Goal: Task Accomplishment & Management: Use online tool/utility

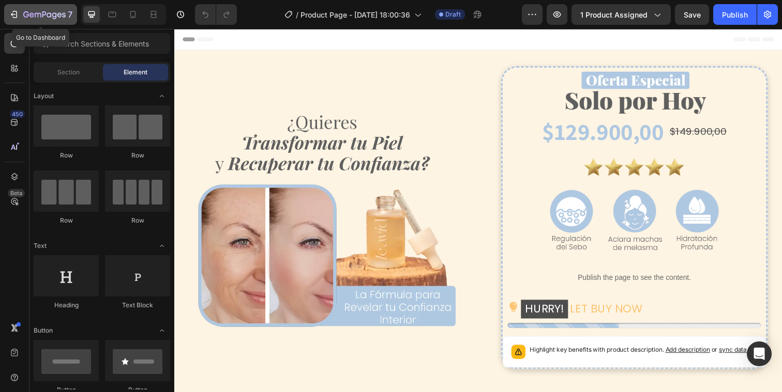
click at [14, 16] on icon "button" at bounding box center [14, 14] width 10 height 10
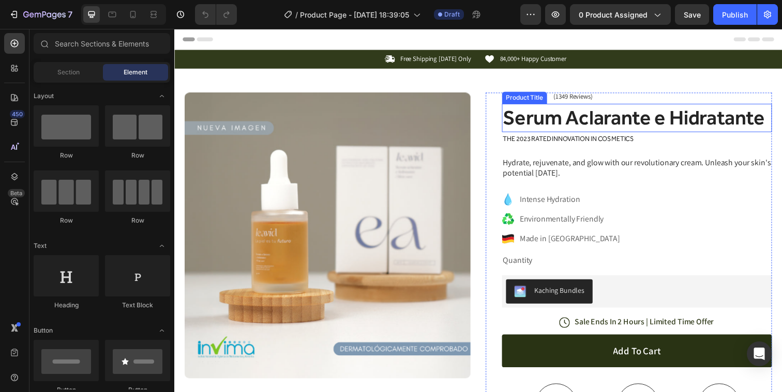
click at [606, 118] on h1 "Serum Aclarante e Hidratante" at bounding box center [647, 119] width 276 height 29
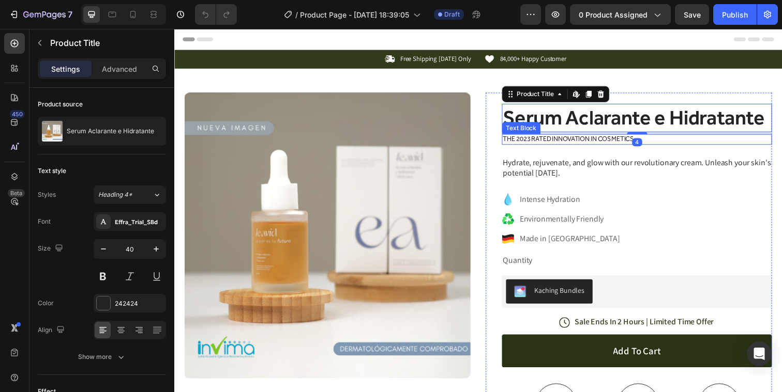
click at [586, 142] on p "The 2023 Rated Innovation in Cosmetics" at bounding box center [646, 142] width 273 height 9
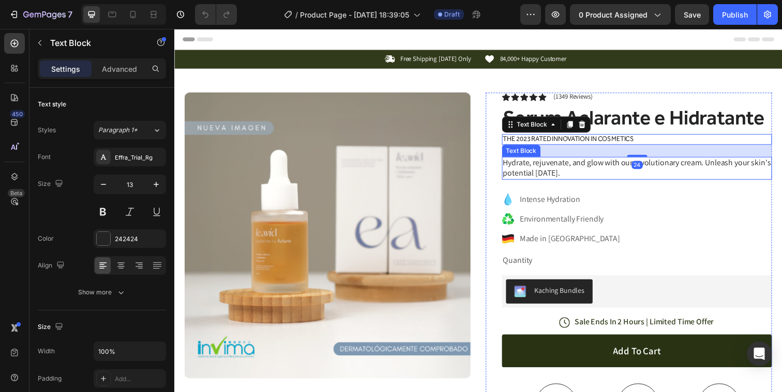
click at [572, 164] on p "Hydrate, rejuvenate, and glow with our revolutionary cream. Unleash your skin's…" at bounding box center [646, 172] width 273 height 22
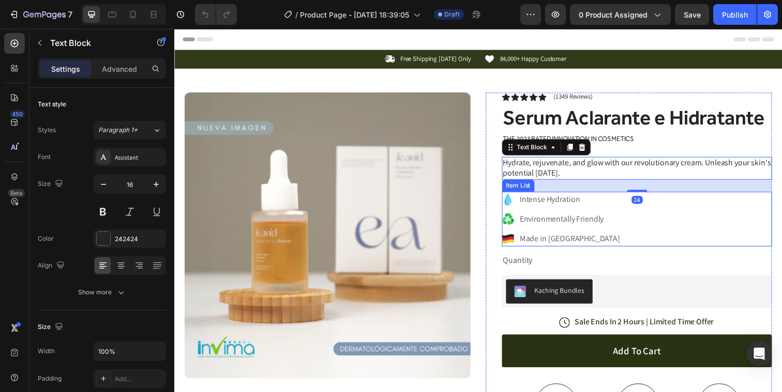
click at [565, 195] on div "Intense Hydration" at bounding box center [577, 203] width 105 height 16
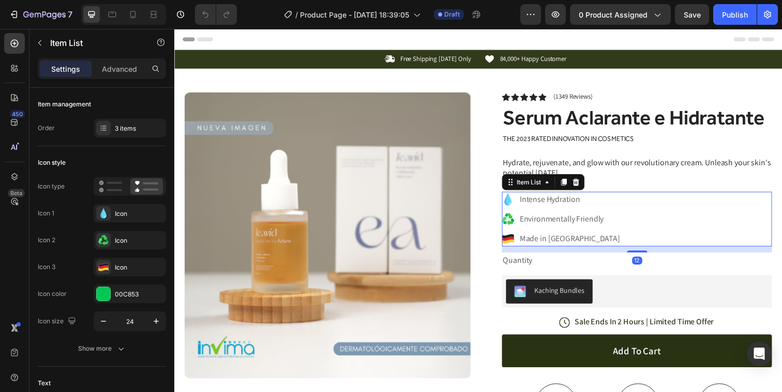
click at [564, 222] on p "Environmentally Friendly" at bounding box center [578, 223] width 102 height 12
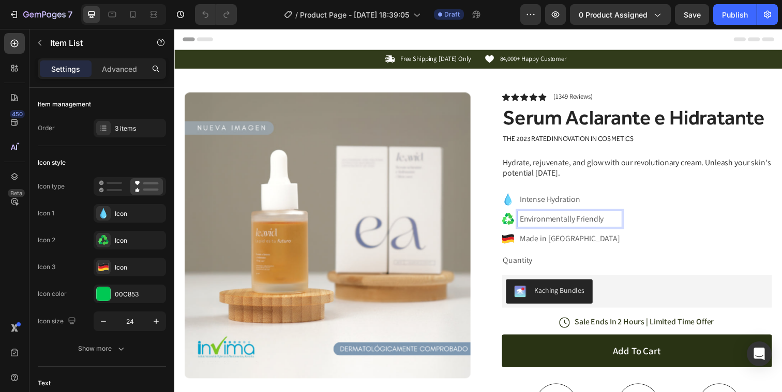
click at [564, 242] on p "Made in Germany" at bounding box center [578, 243] width 102 height 12
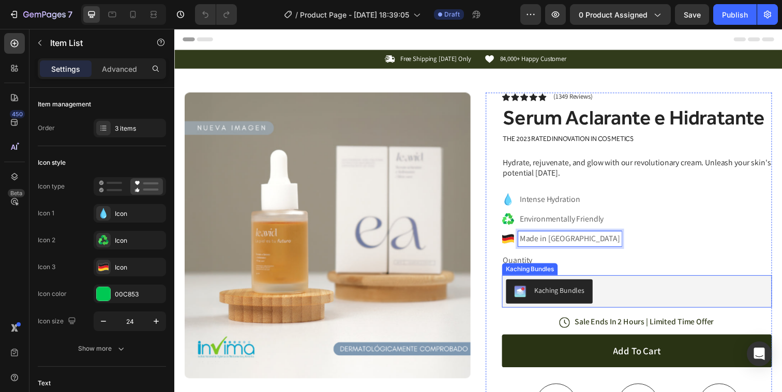
click at [637, 302] on div "Kaching Bundles" at bounding box center [646, 297] width 267 height 25
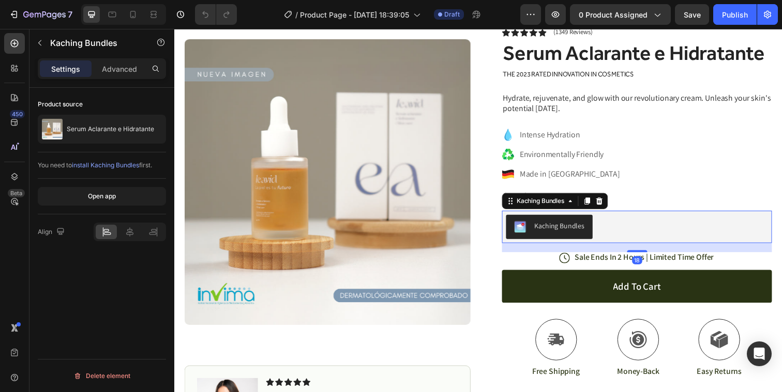
scroll to position [105, 0]
